Goal: Task Accomplishment & Management: Manage account settings

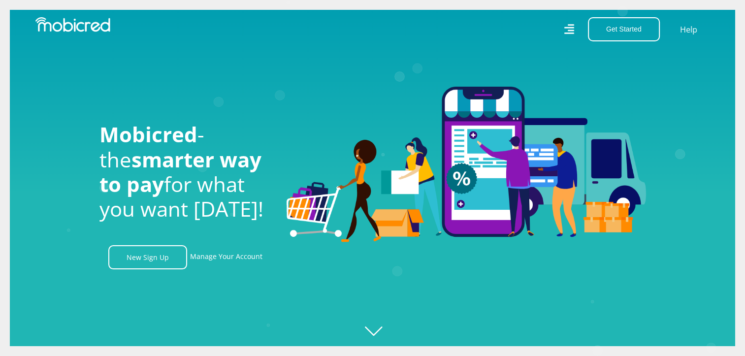
scroll to position [0, 1823]
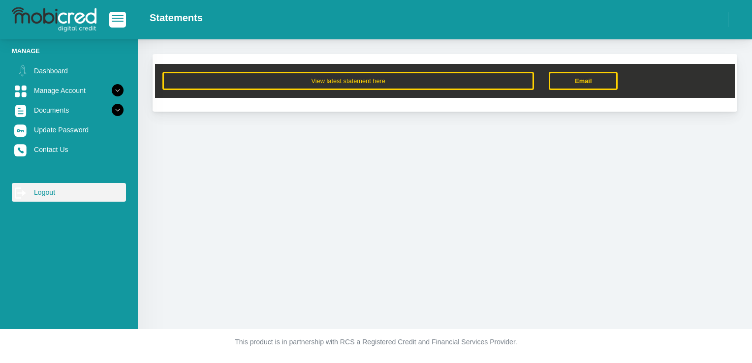
click at [46, 195] on link "log out Logout" at bounding box center [69, 192] width 114 height 19
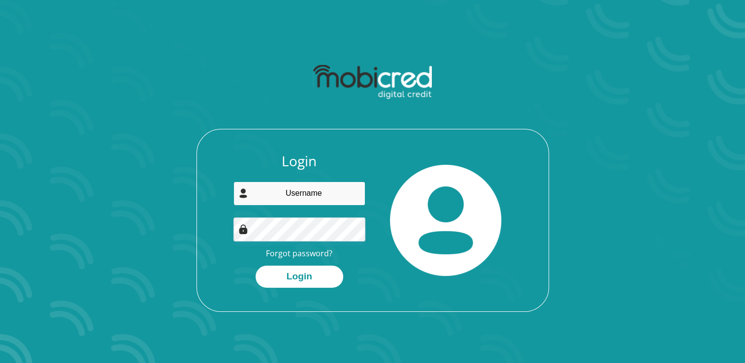
click at [277, 187] on input "email" at bounding box center [299, 194] width 132 height 24
click at [289, 191] on input "email" at bounding box center [299, 194] width 132 height 24
type input "A"
type input "annie@mzansirisk.com"
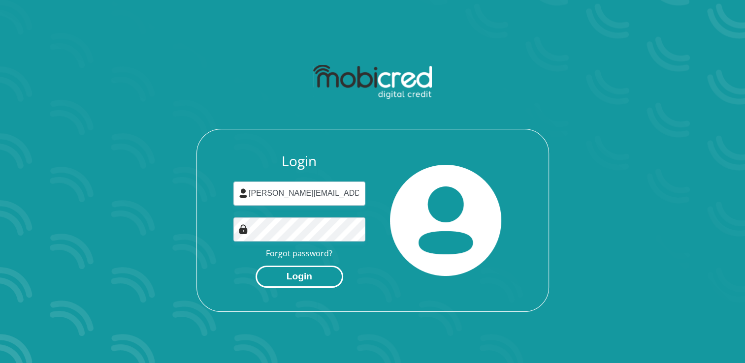
click at [290, 280] on button "Login" at bounding box center [299, 277] width 88 height 22
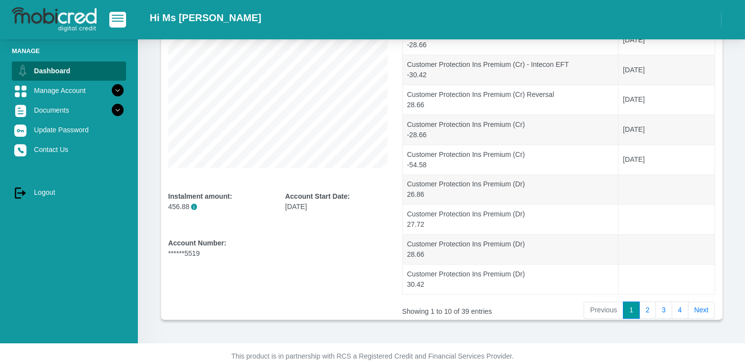
scroll to position [189, 0]
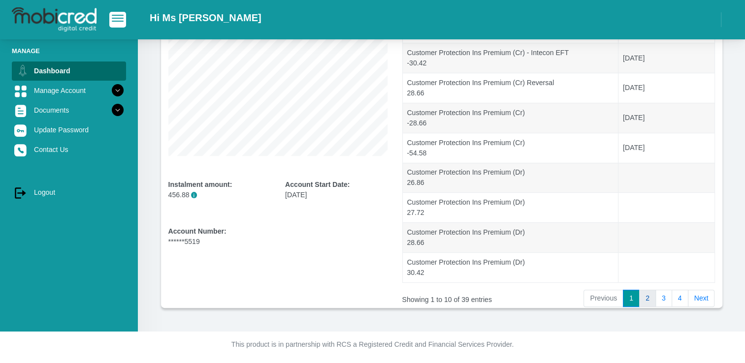
click at [646, 292] on link "2" at bounding box center [647, 299] width 17 height 18
click at [665, 297] on link "3" at bounding box center [663, 299] width 17 height 18
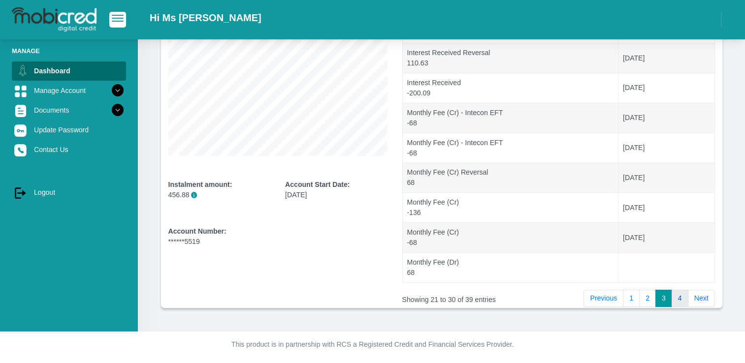
click at [682, 299] on link "4" at bounding box center [679, 299] width 17 height 18
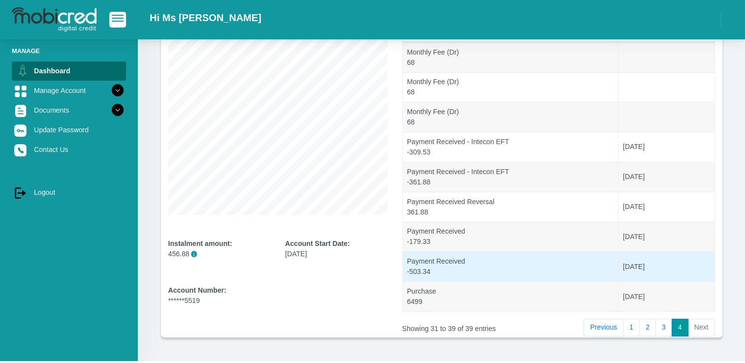
scroll to position [129, 0]
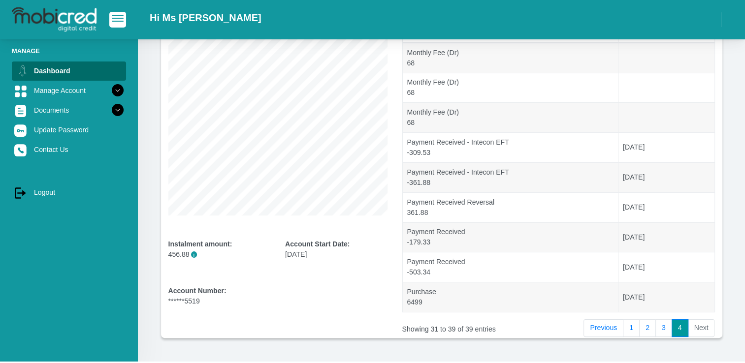
click at [707, 325] on li "Next" at bounding box center [701, 328] width 27 height 18
